Goal: Task Accomplishment & Management: Use online tool/utility

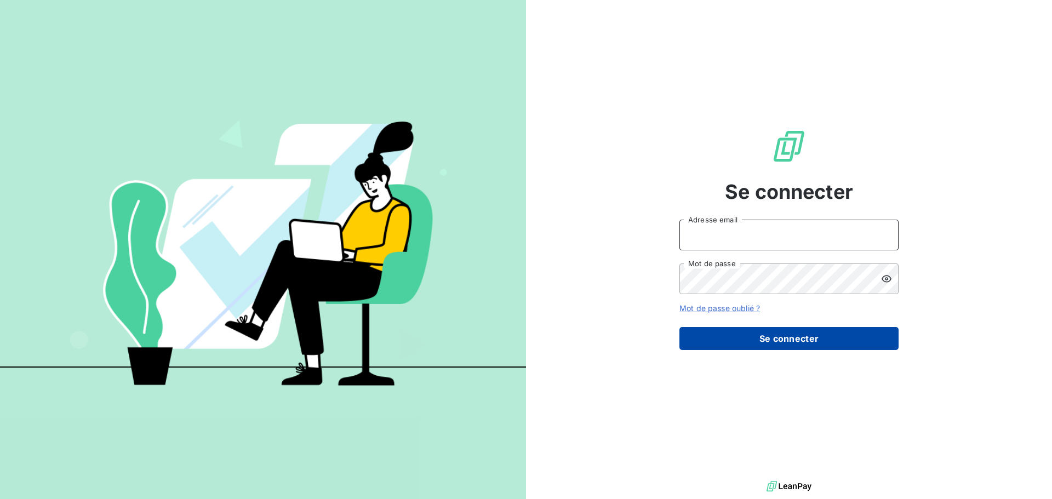
type input "[PERSON_NAME][EMAIL_ADDRESS][PERSON_NAME][PERSON_NAME][DOMAIN_NAME]"
click at [785, 341] on button "Se connecter" at bounding box center [788, 338] width 219 height 23
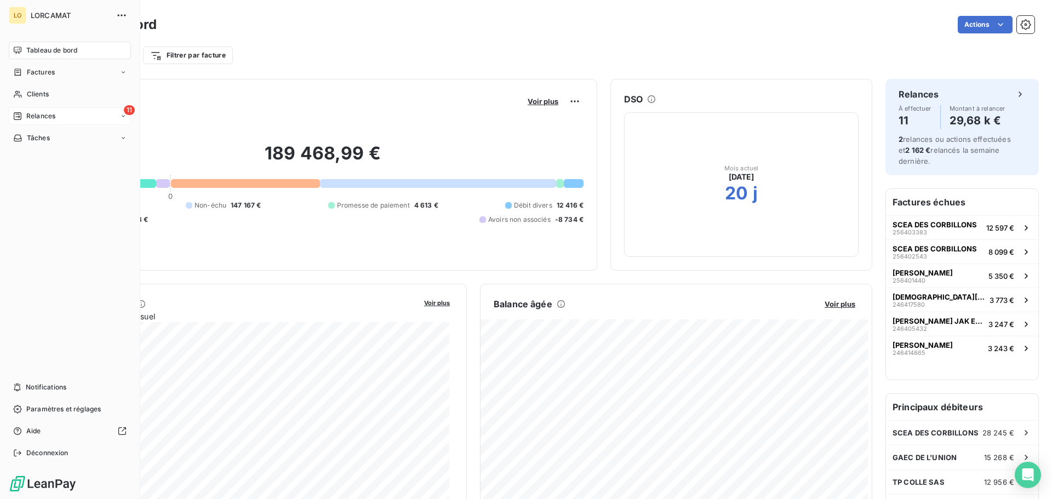
click at [33, 118] on span "Relances" at bounding box center [40, 116] width 29 height 10
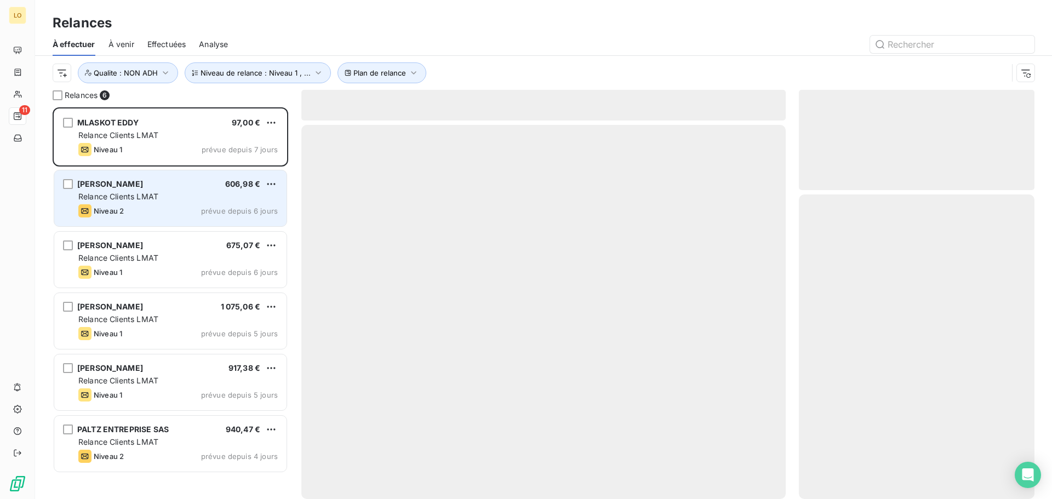
scroll to position [384, 227]
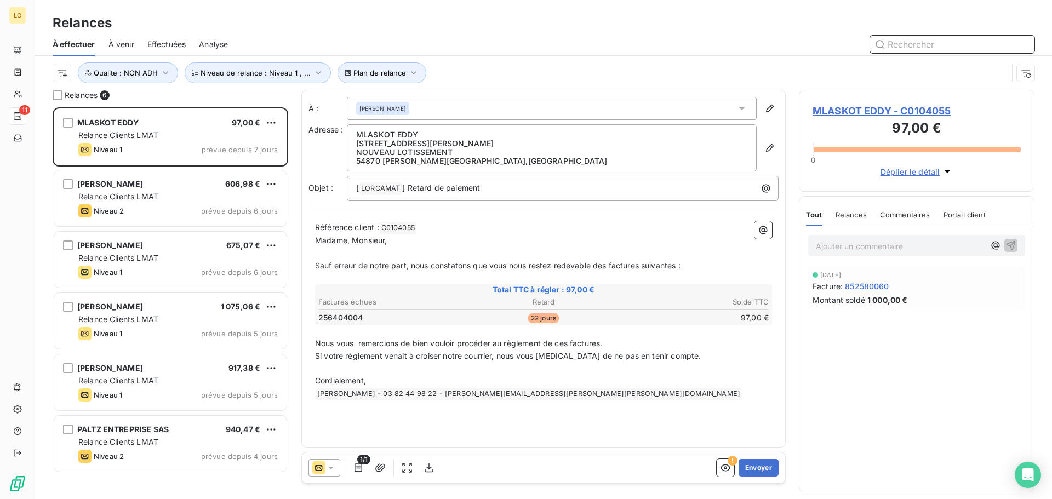
click at [163, 47] on span "Effectuées" at bounding box center [166, 44] width 39 height 11
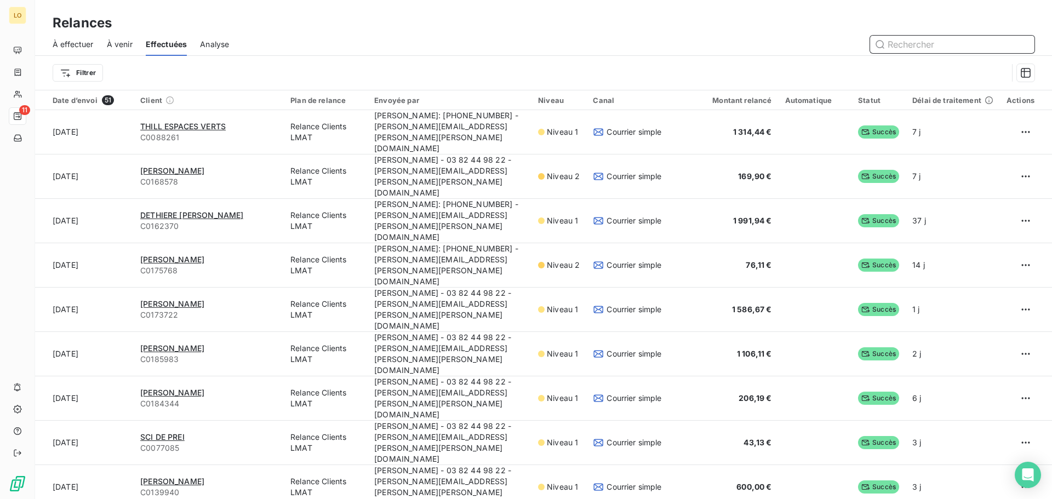
click at [131, 45] on span "À venir" at bounding box center [120, 44] width 26 height 11
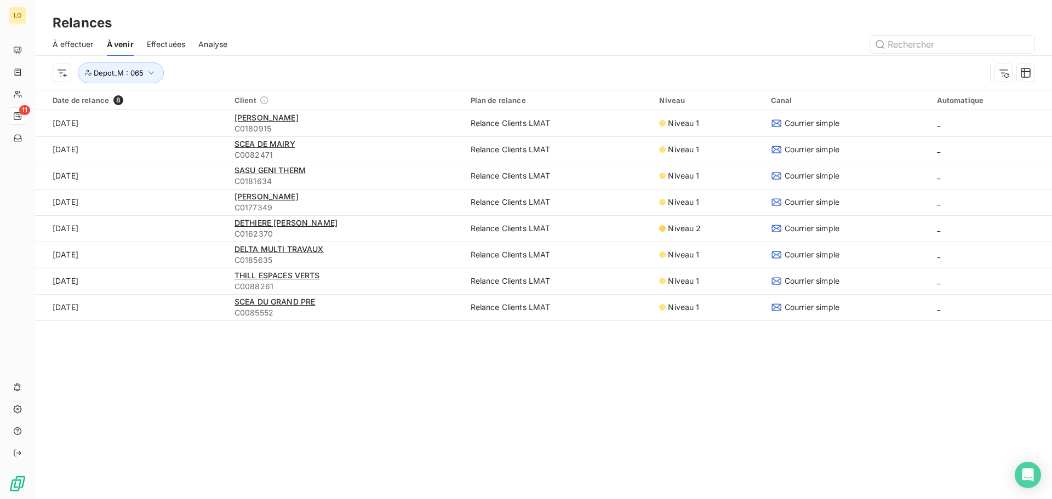
click at [70, 44] on span "À effectuer" at bounding box center [73, 44] width 41 height 11
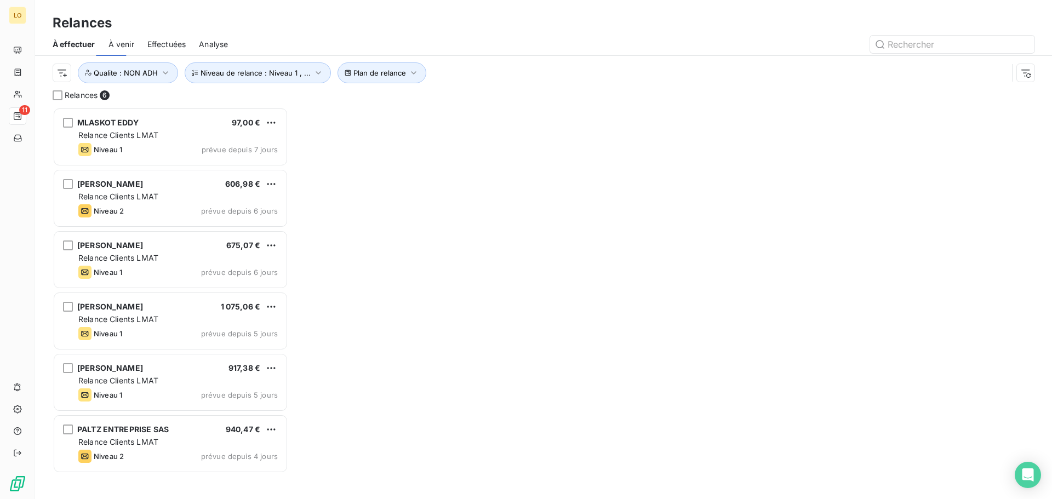
scroll to position [384, 227]
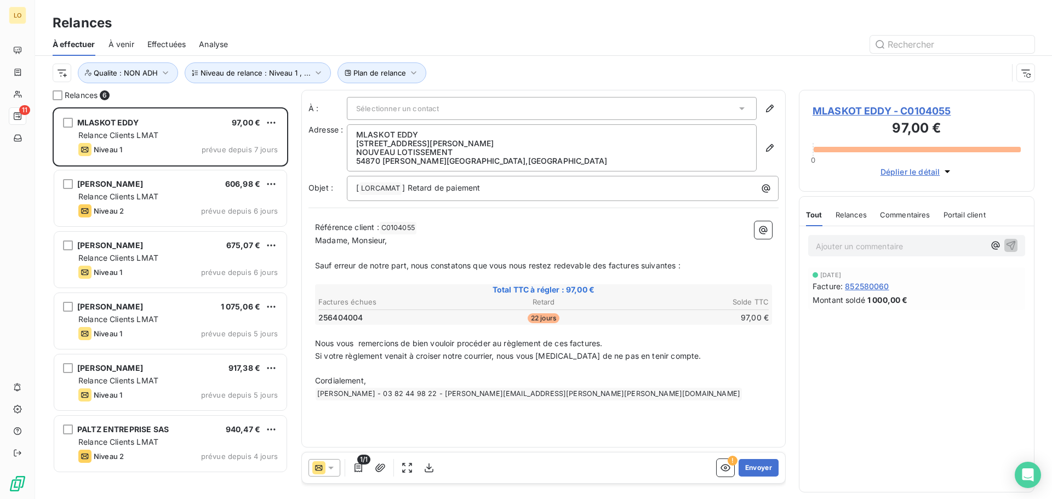
click at [162, 45] on span "Effectuées" at bounding box center [166, 44] width 39 height 11
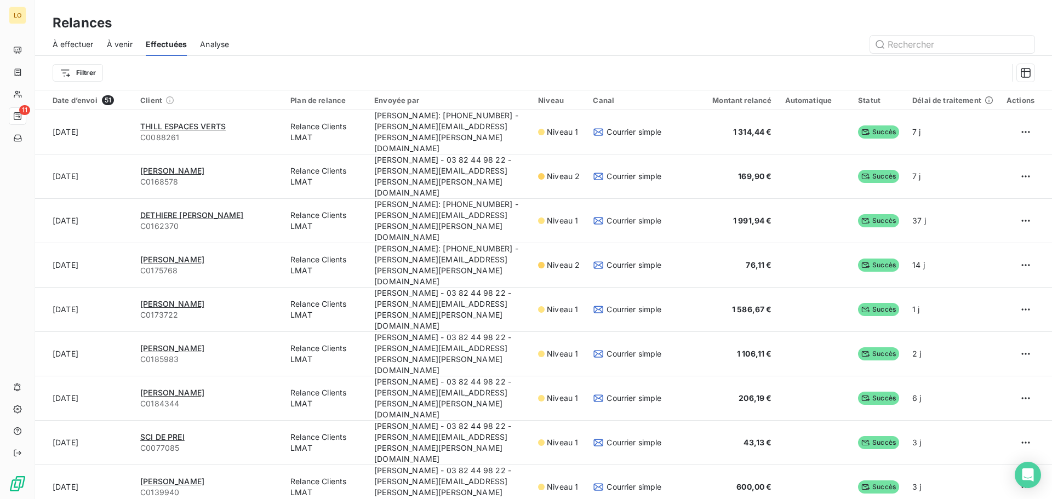
click at [69, 42] on span "À effectuer" at bounding box center [73, 44] width 41 height 11
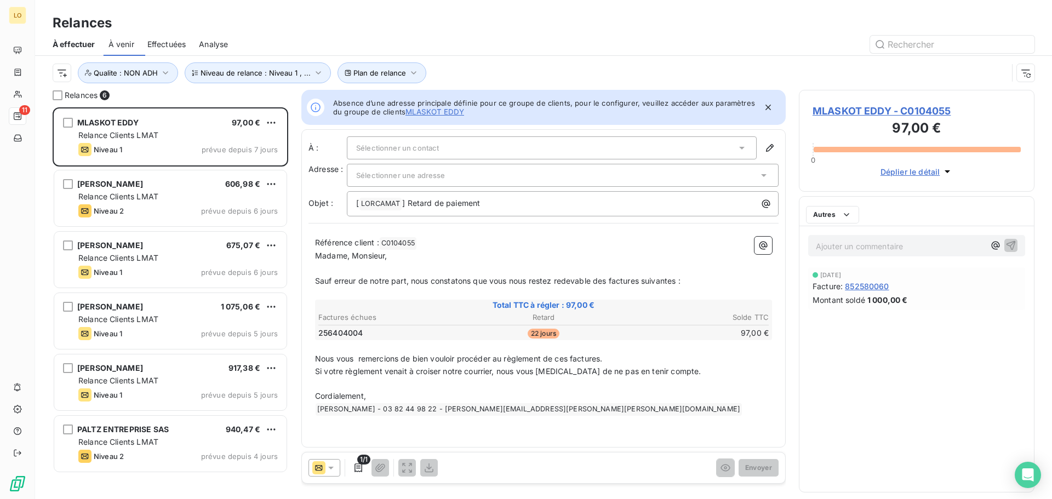
scroll to position [384, 227]
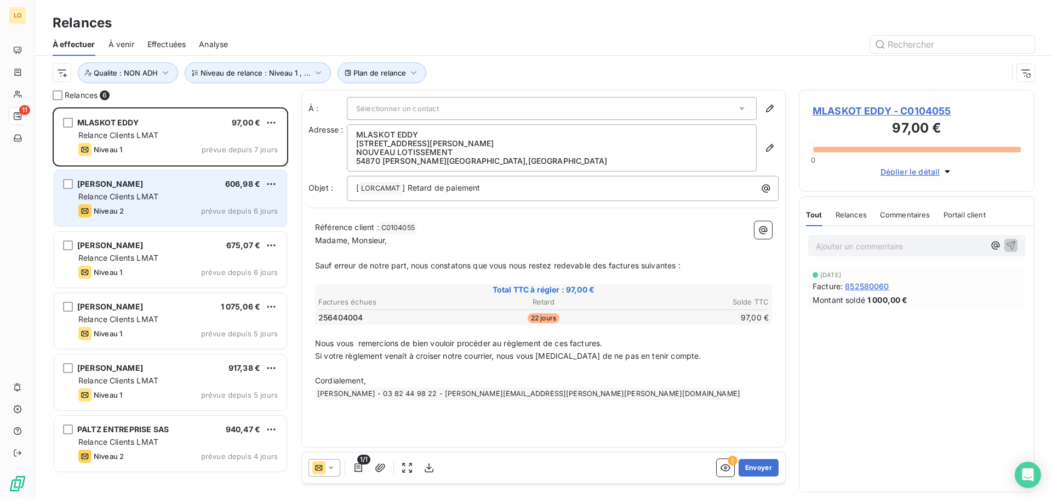
drag, startPoint x: 148, startPoint y: 204, endPoint x: 148, endPoint y: 197, distance: 7.7
click at [148, 204] on div "Niveau 2 prévue depuis 6 jours" at bounding box center [177, 210] width 199 height 13
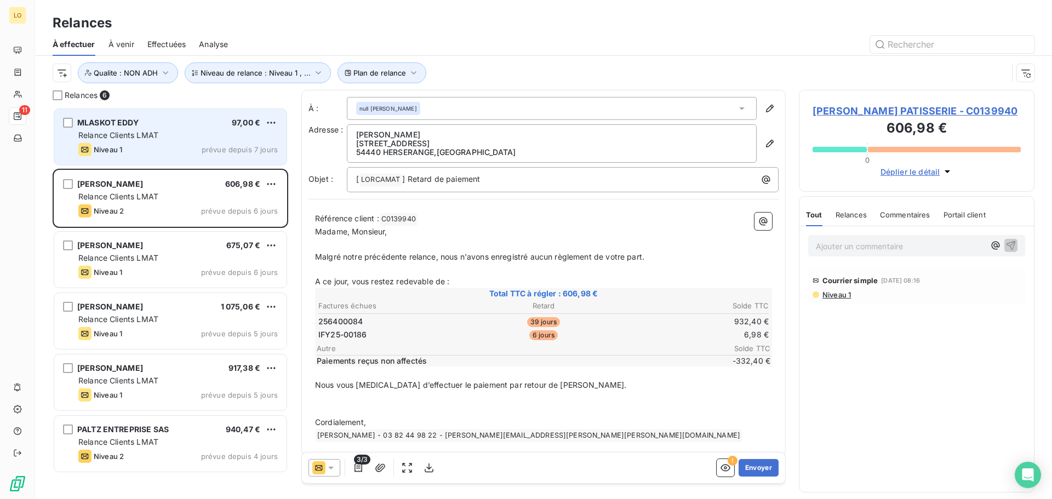
click at [148, 144] on div "Niveau 1 prévue depuis 7 jours" at bounding box center [177, 149] width 199 height 13
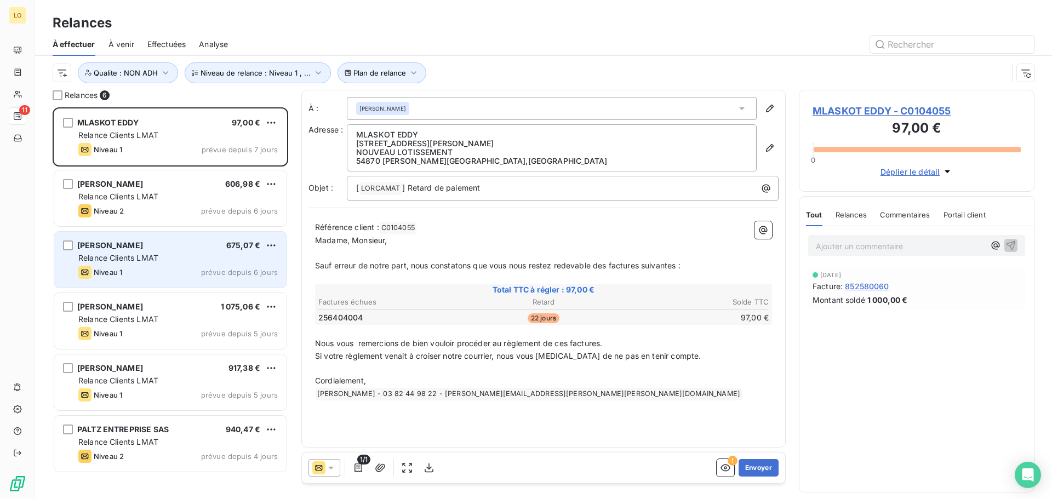
click at [155, 250] on div "[PERSON_NAME] 675,07 € Relance Clients LMAT Niveau 1 prévue depuis 6 jours" at bounding box center [170, 260] width 232 height 56
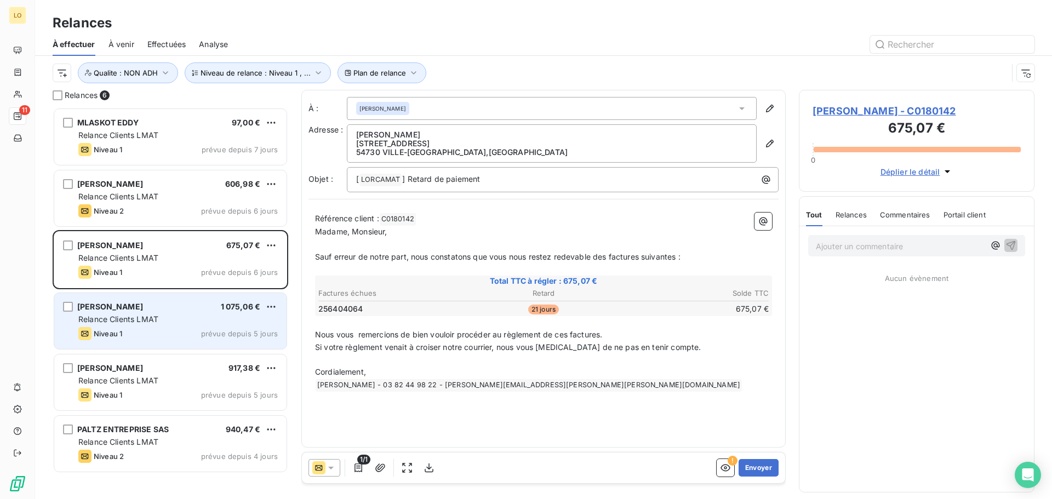
click at [149, 322] on span "Relance Clients LMAT" at bounding box center [118, 318] width 80 height 9
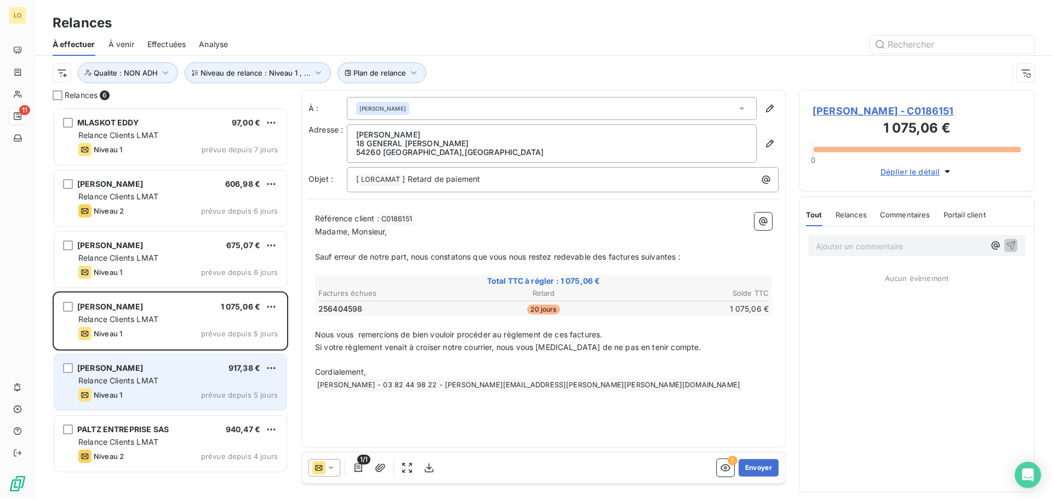
click at [156, 381] on span "Relance Clients LMAT" at bounding box center [118, 380] width 80 height 9
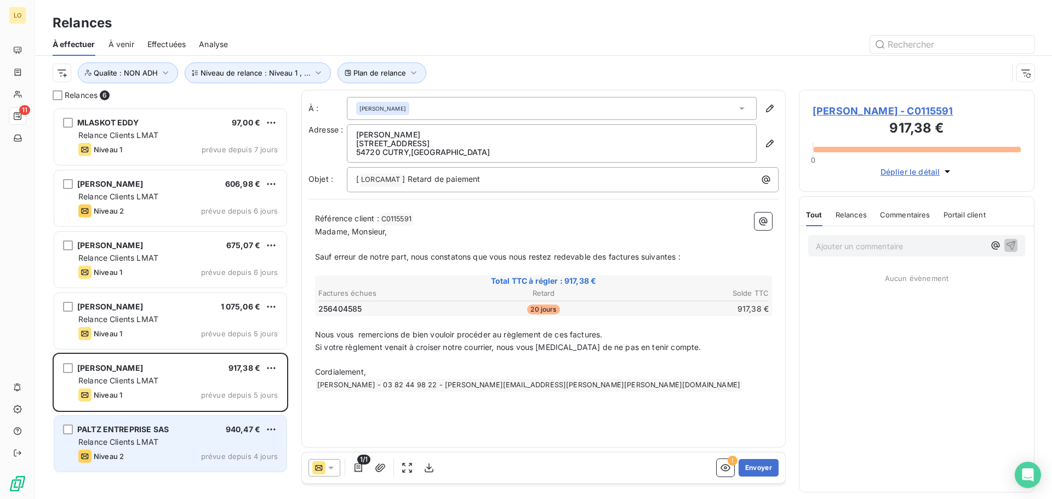
click at [147, 445] on span "Relance Clients LMAT" at bounding box center [118, 441] width 80 height 9
